Goal: Task Accomplishment & Management: Use online tool/utility

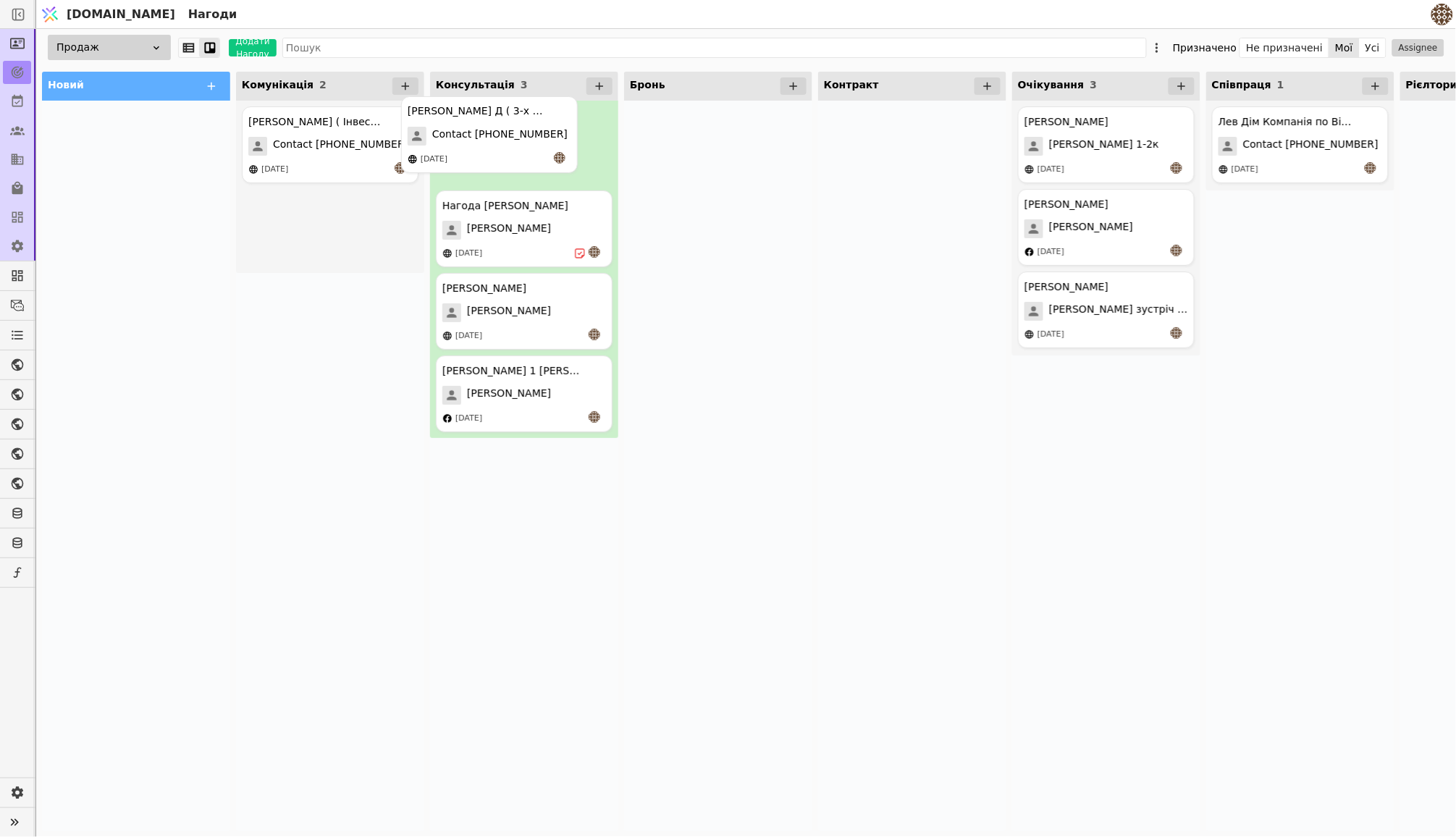
drag, startPoint x: 335, startPoint y: 221, endPoint x: 504, endPoint y: 129, distance: 192.4
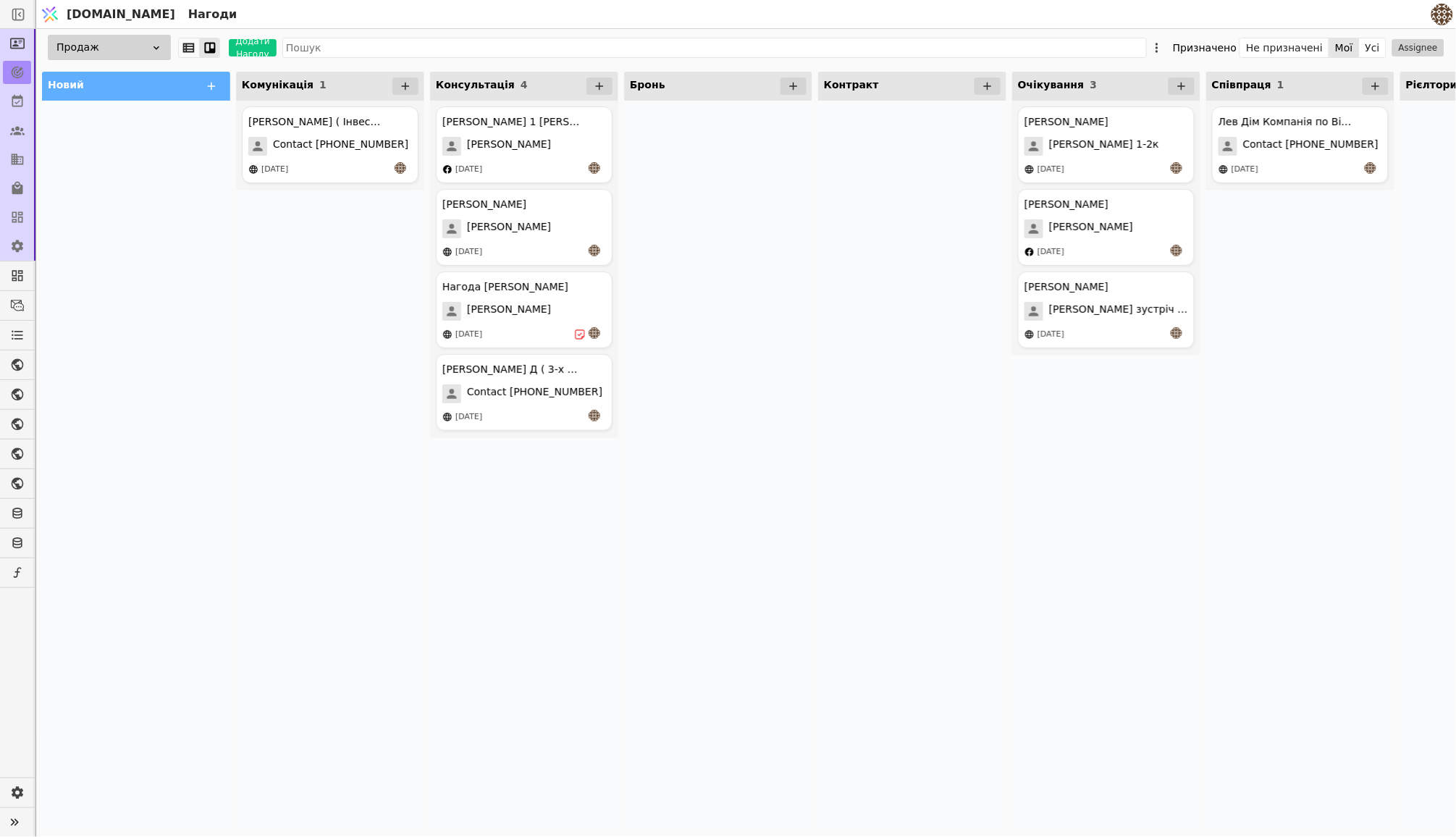
click at [748, 220] on div at bounding box center [718, 466] width 189 height 731
click at [548, 325] on div "Нагода [PERSON_NAME] [DATE]" at bounding box center [524, 310] width 176 height 77
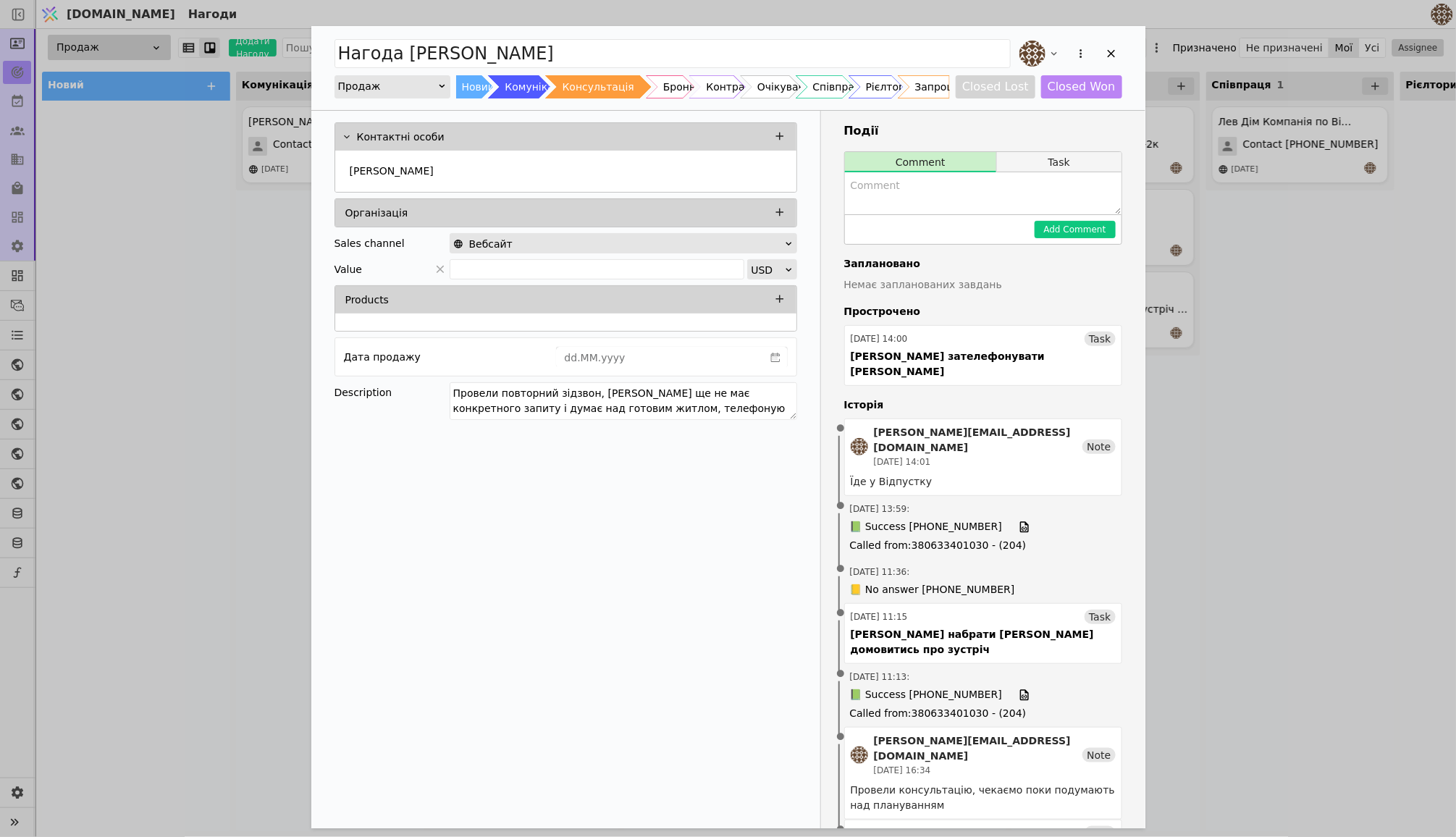
click at [1050, 160] on button "Task" at bounding box center [1058, 162] width 124 height 20
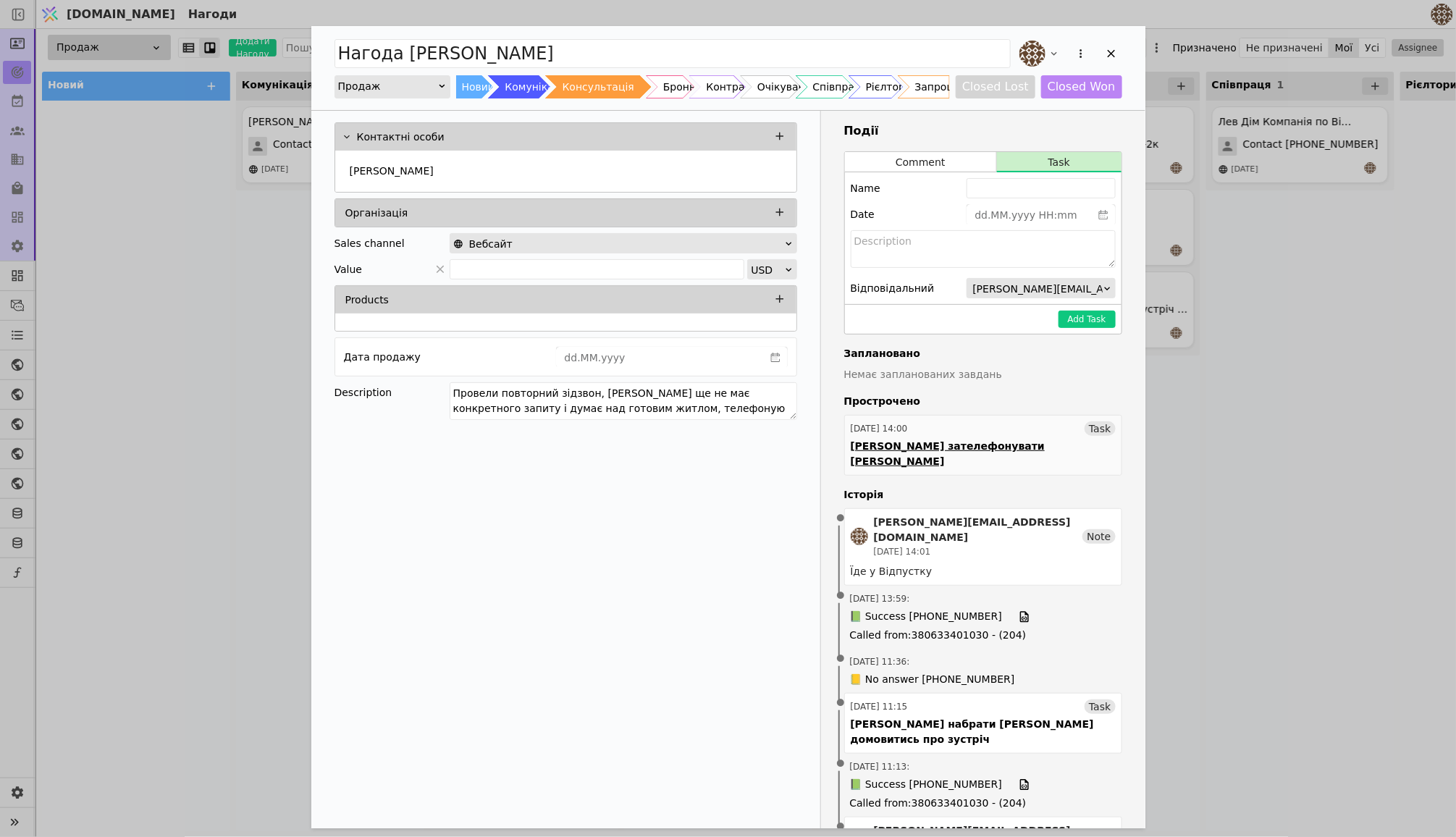
click at [1023, 440] on link "[DATE] 14:00 Task [PERSON_NAME] зателефонувати Наді" at bounding box center [983, 445] width 278 height 61
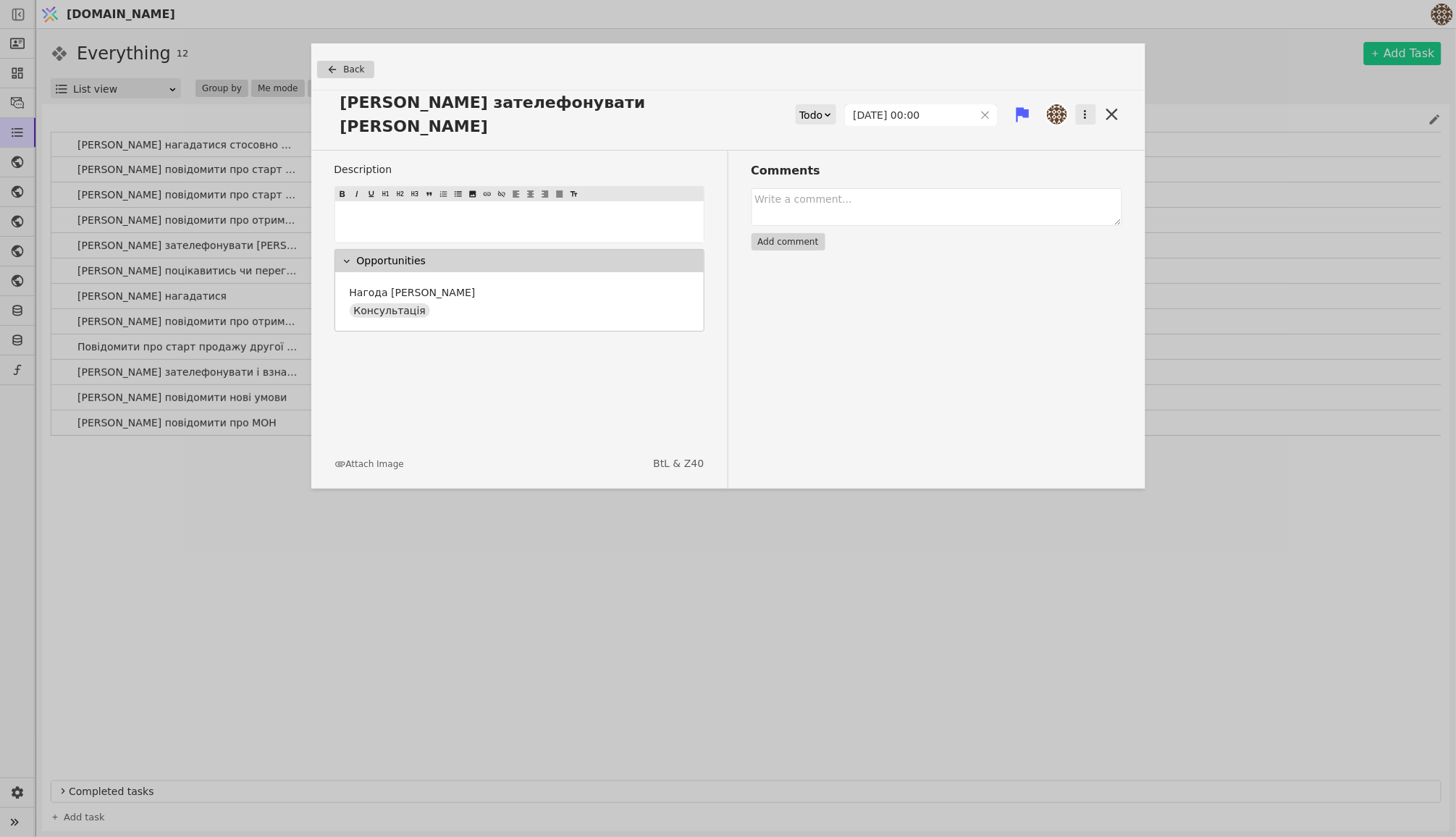
click at [1084, 110] on icon "button" at bounding box center [1085, 114] width 3 height 9
click at [1014, 128] on div "Delete" at bounding box center [1009, 138] width 166 height 20
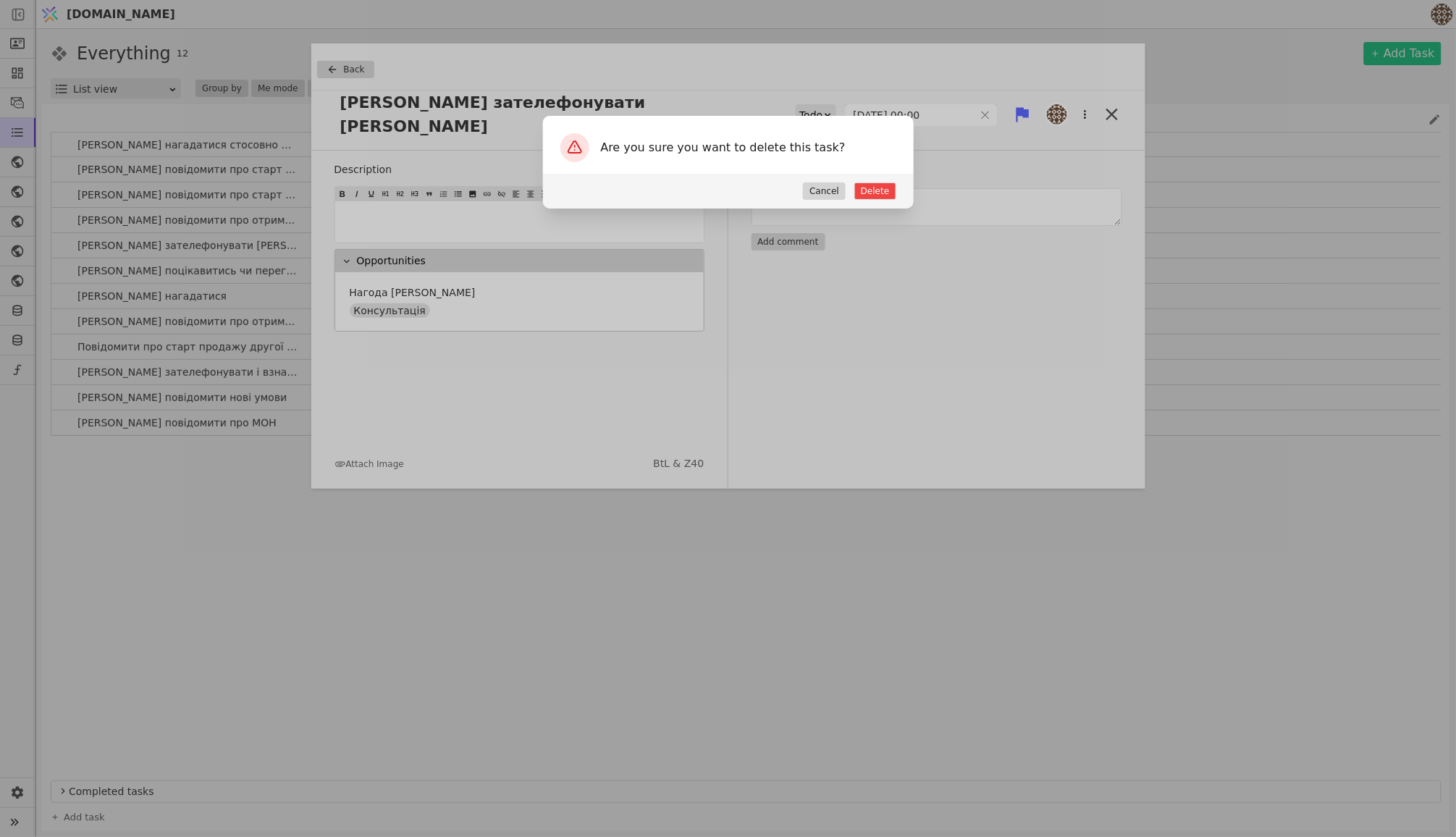
click at [824, 186] on button "Cancel" at bounding box center [824, 191] width 42 height 17
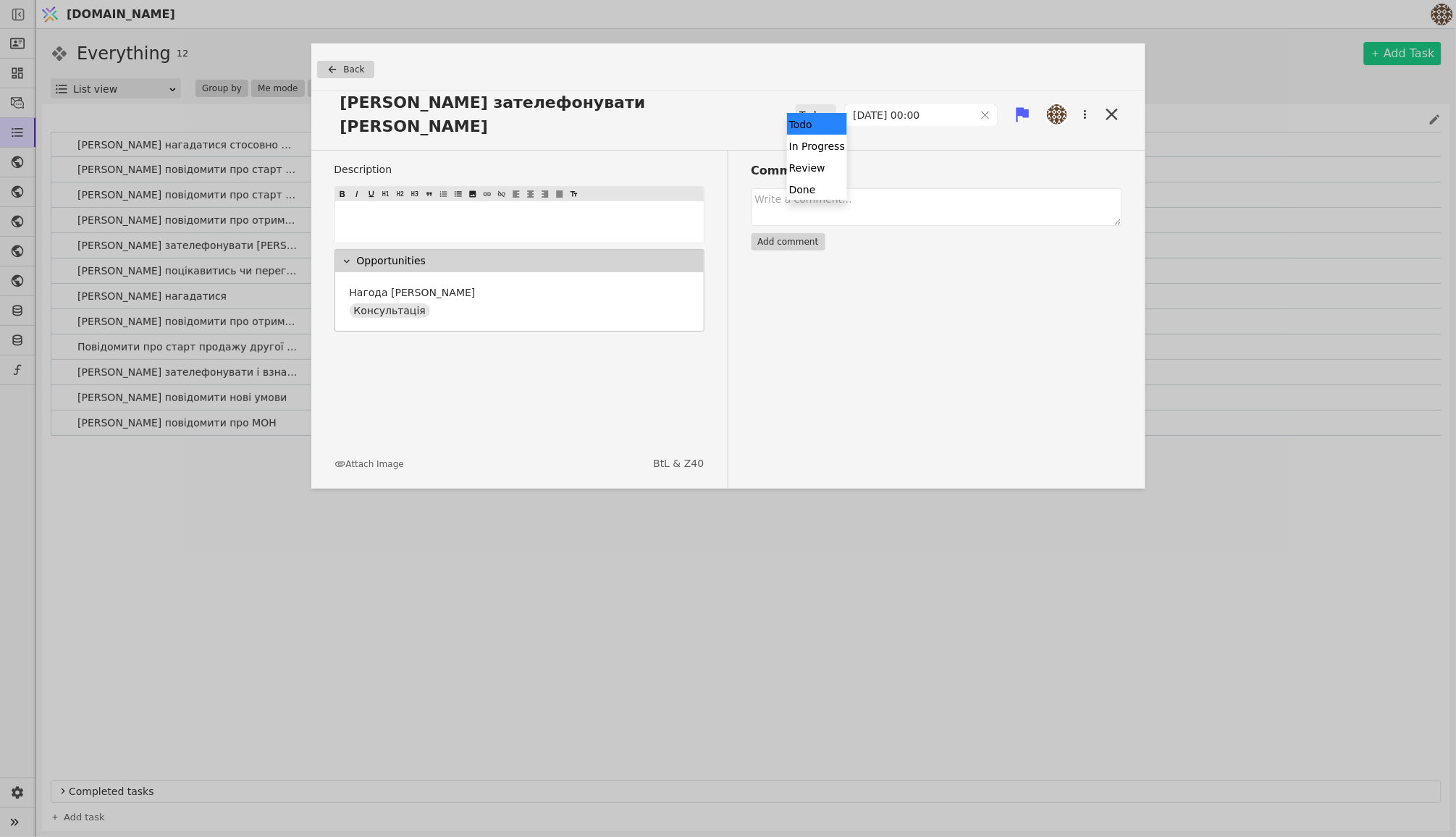
click at [811, 107] on div "Todo" at bounding box center [811, 114] width 23 height 20
click at [810, 182] on div "Done" at bounding box center [817, 189] width 60 height 22
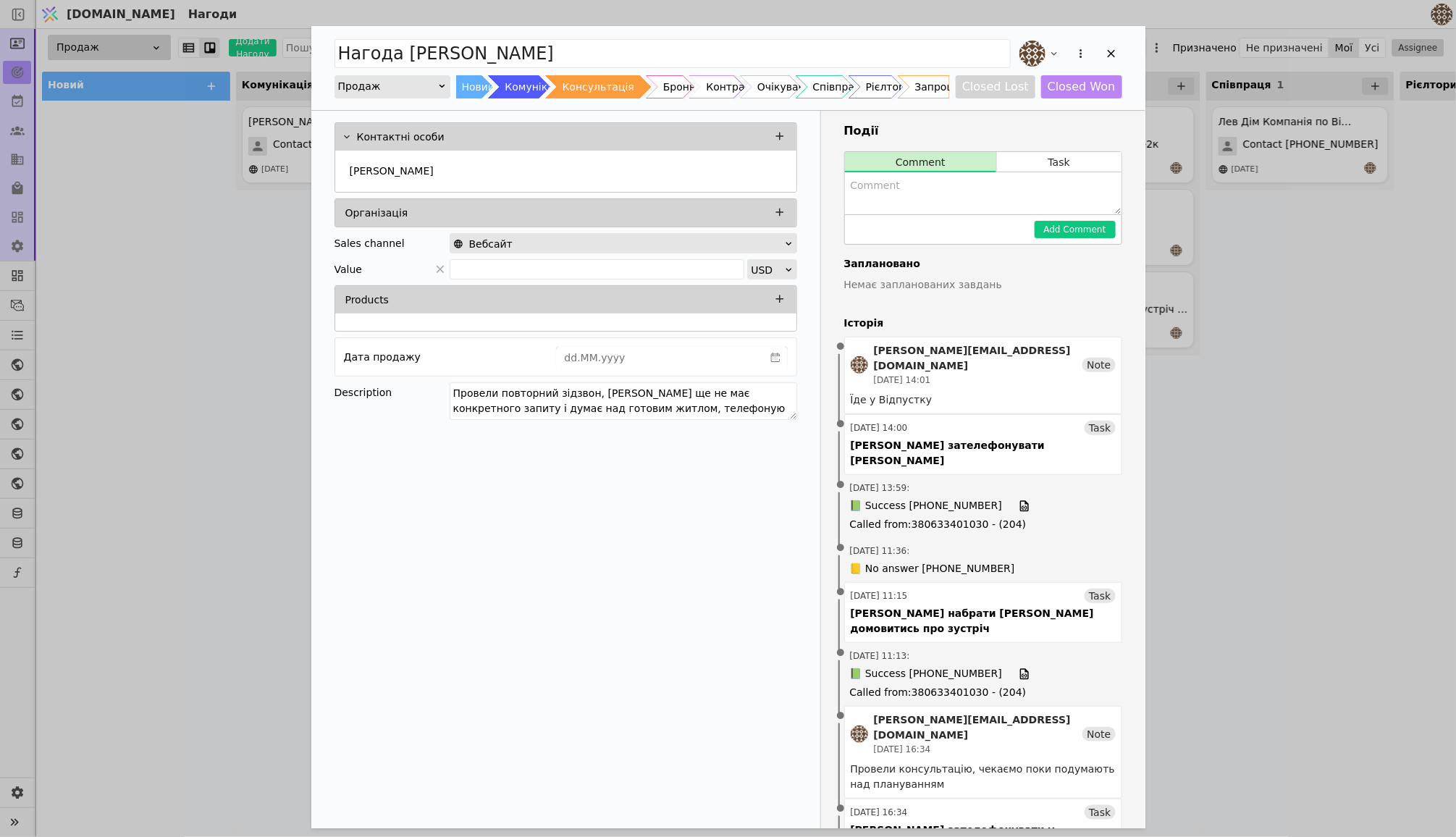
click at [1126, 47] on div "Нагода [PERSON_NAME] Новий Комунікація Консультація Бронь Контракт Очікування С…" at bounding box center [728, 68] width 834 height 84
click at [1115, 47] on icon "Add Opportunity" at bounding box center [1111, 53] width 13 height 13
